Goal: Information Seeking & Learning: Learn about a topic

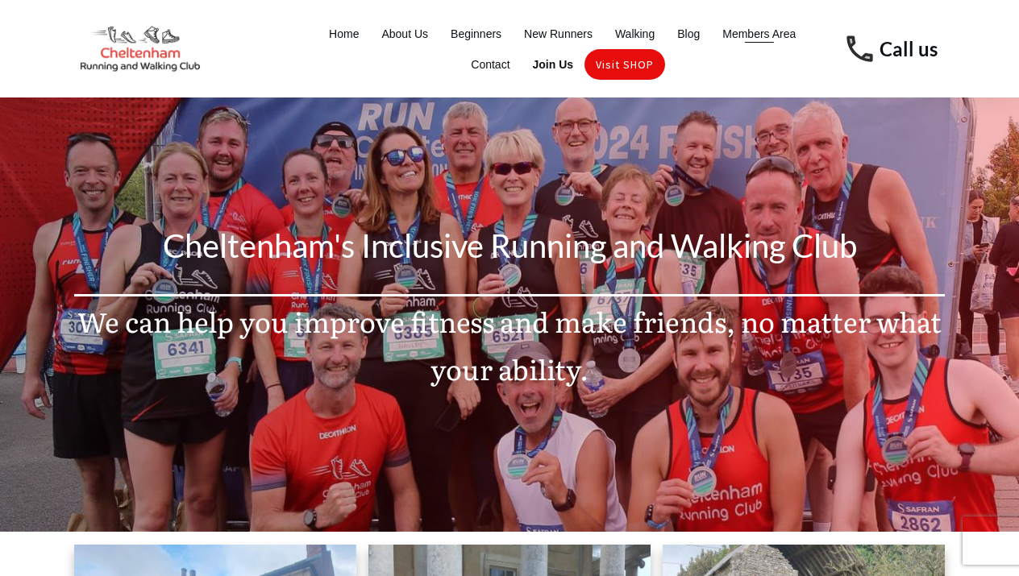
click at [767, 35] on span "Members Area" at bounding box center [758, 34] width 73 height 23
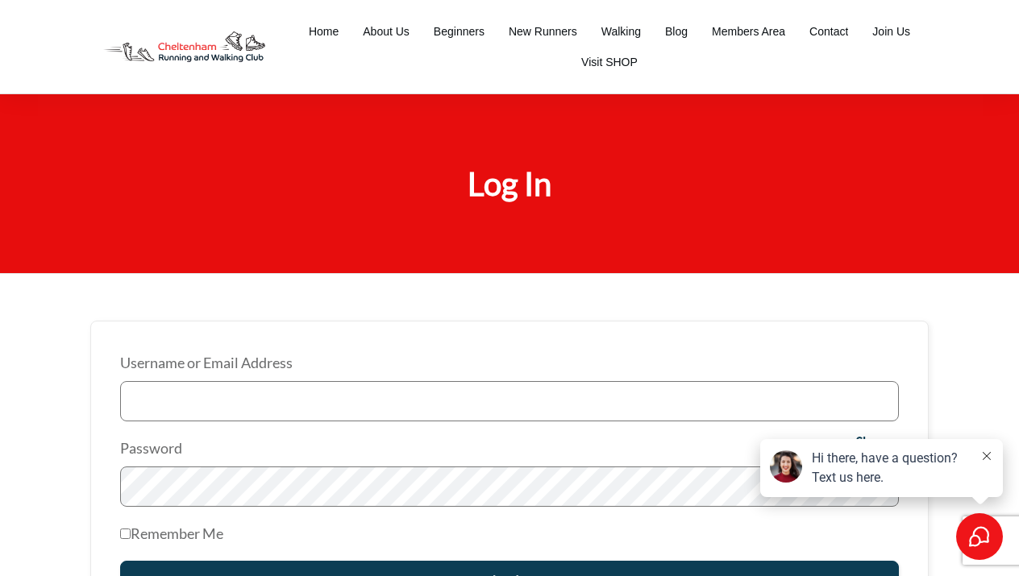
type input "Louise Foster"
click at [509, 575] on input "Log In" at bounding box center [509, 581] width 779 height 40
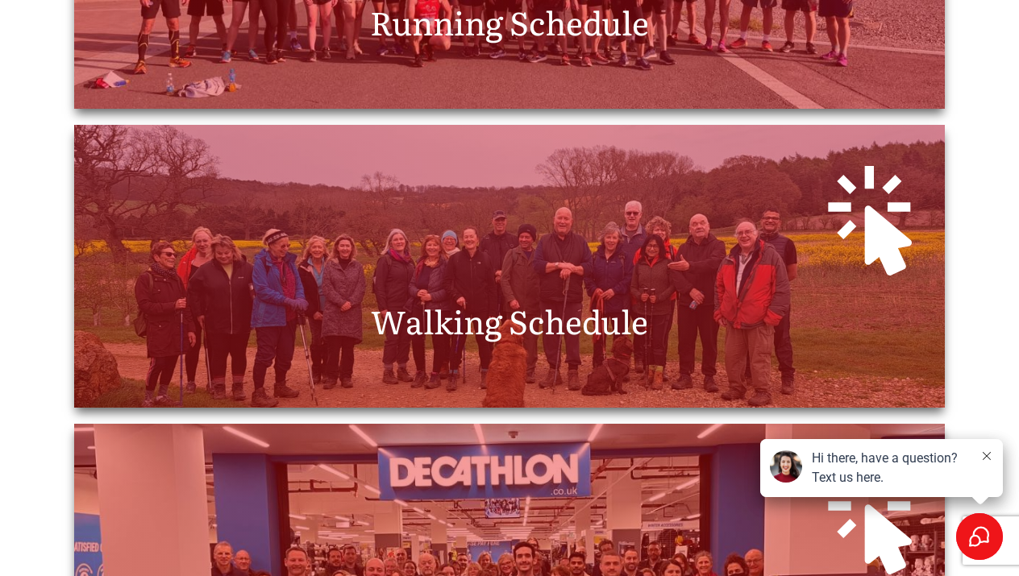
scroll to position [657, 0]
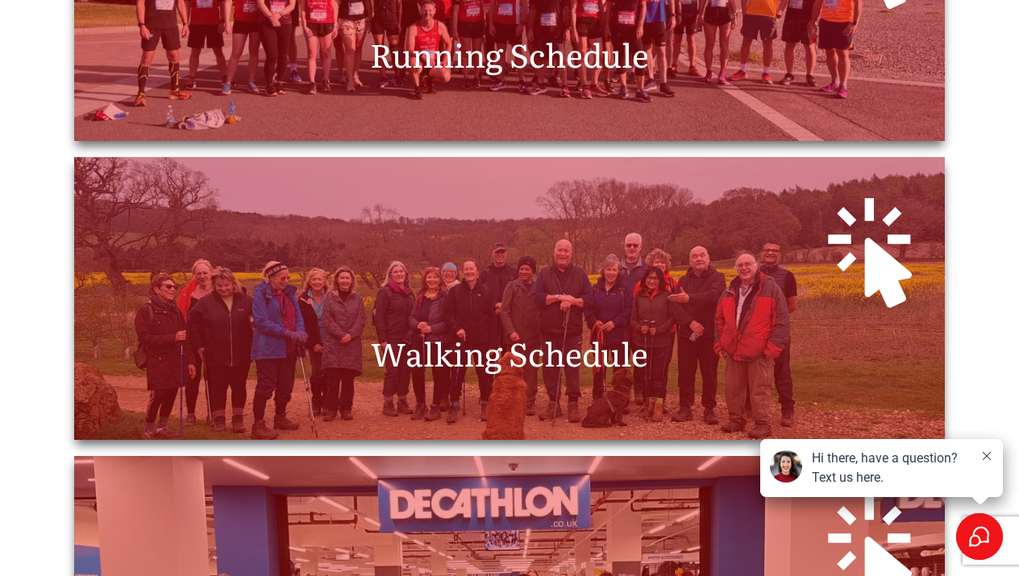
click at [481, 68] on span "Running Schedule" at bounding box center [509, 54] width 279 height 48
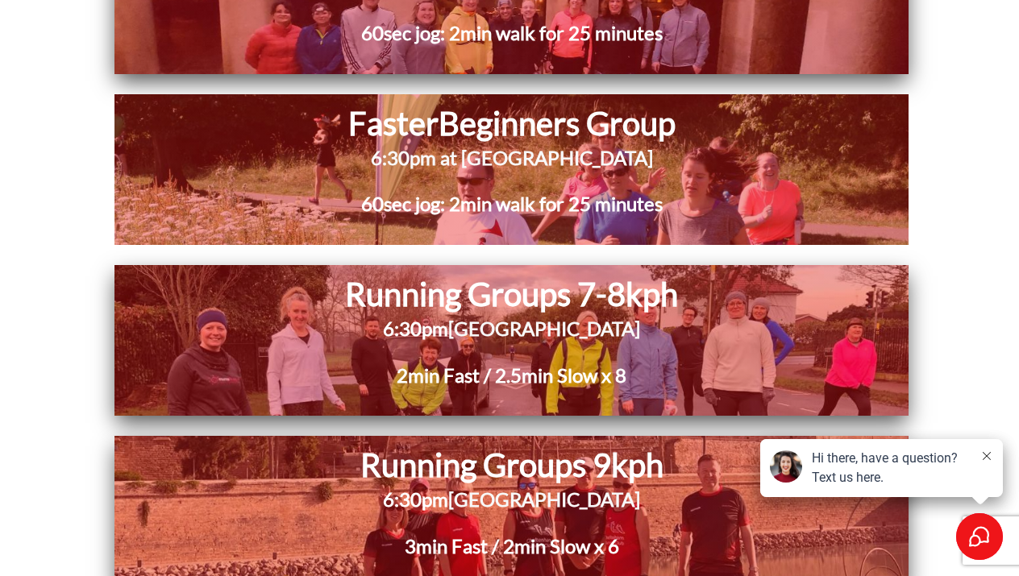
scroll to position [4048, 0]
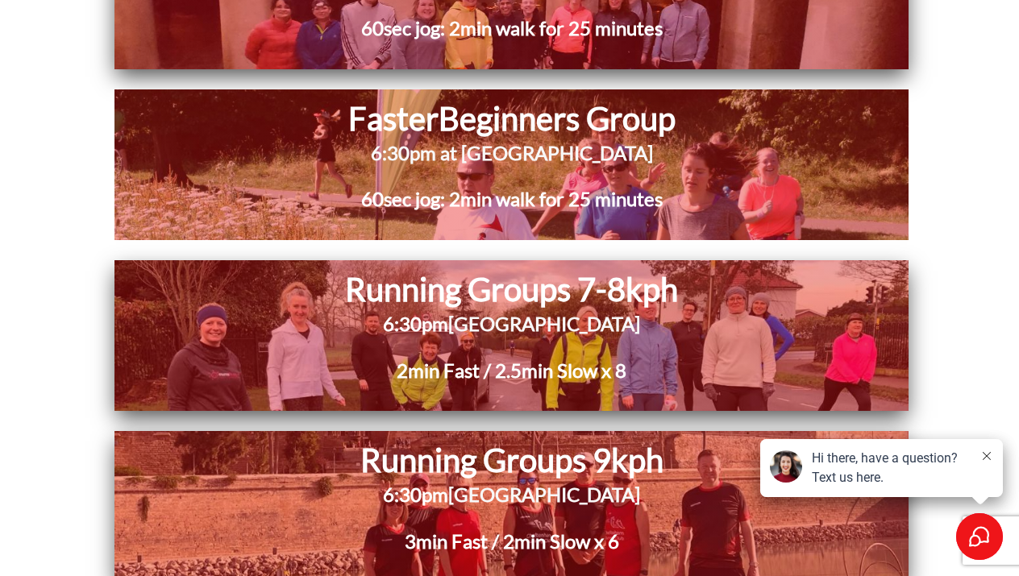
click at [434, 293] on h1 "Running Groups 7-8kph" at bounding box center [511, 289] width 626 height 42
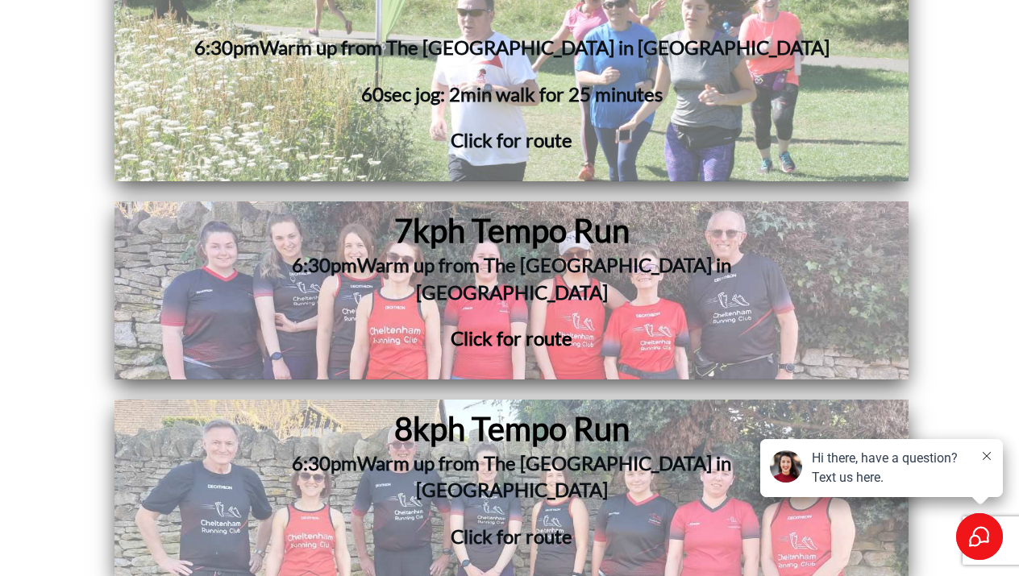
scroll to position [5548, 0]
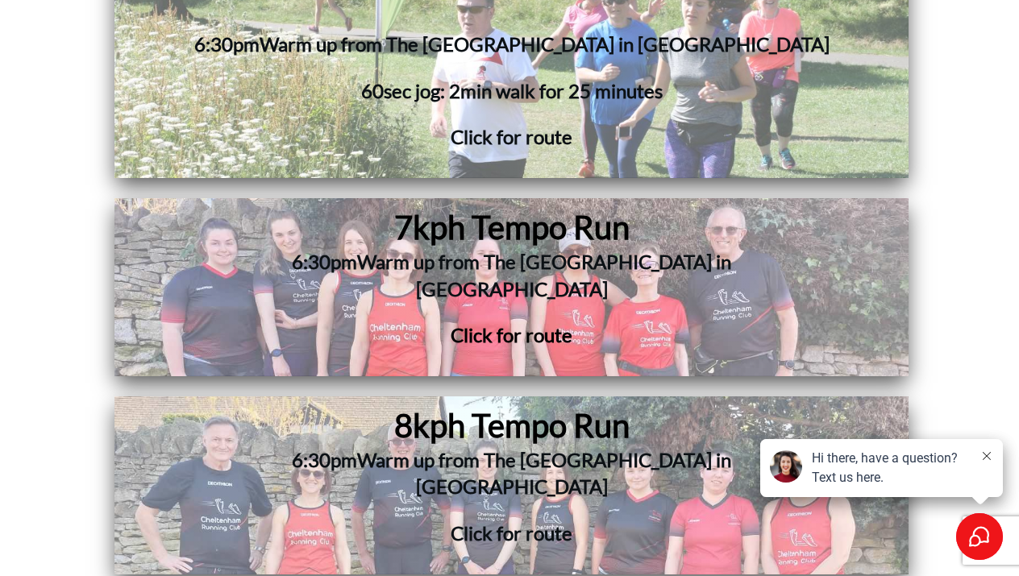
click at [562, 323] on span "Click for route" at bounding box center [512, 334] width 122 height 23
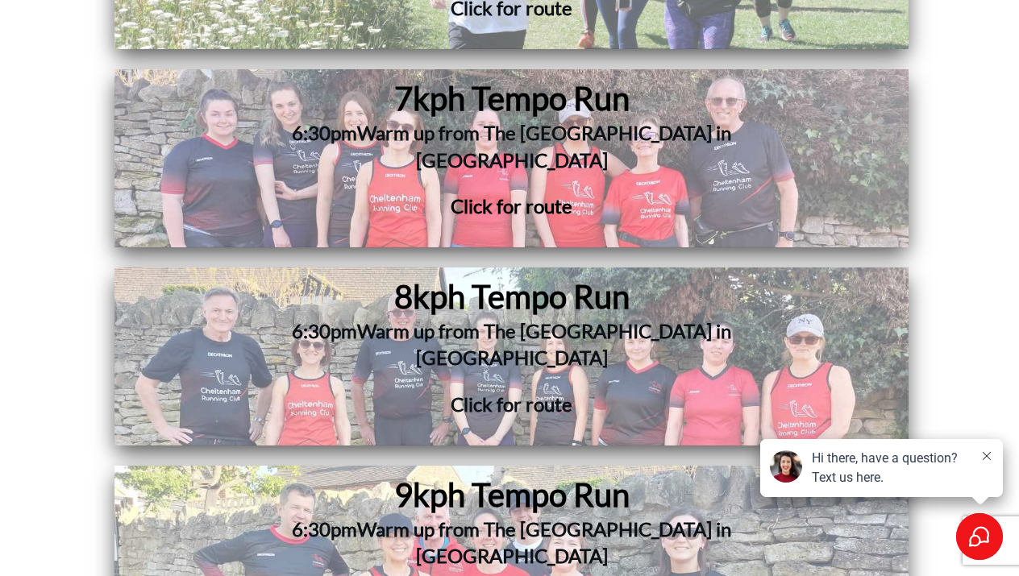
scroll to position [5676, 0]
click at [426, 320] on span "Warm up from The [GEOGRAPHIC_DATA] in [GEOGRAPHIC_DATA]" at bounding box center [544, 345] width 374 height 51
